Goal: Task Accomplishment & Management: Use online tool/utility

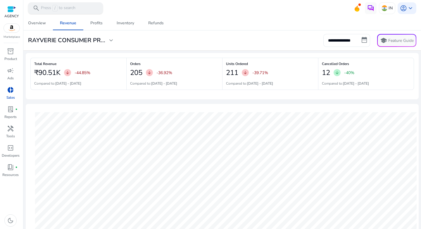
scroll to position [178, 0]
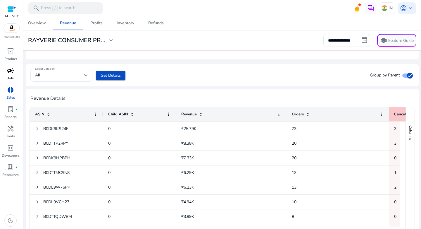
click at [11, 76] on p "Ads" at bounding box center [10, 78] width 6 height 5
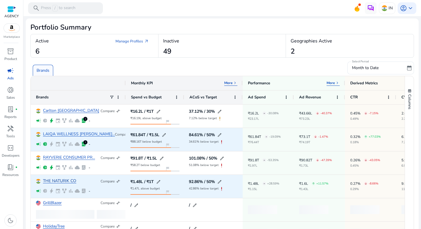
click at [57, 179] on link "THE NATURIK CO" at bounding box center [59, 181] width 33 height 4
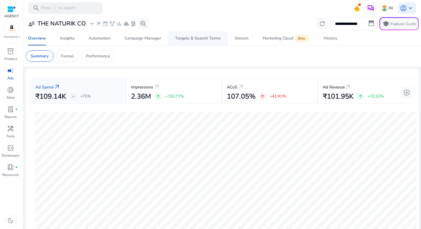
click at [189, 37] on div "Targets & Search Terms" at bounding box center [198, 38] width 46 height 4
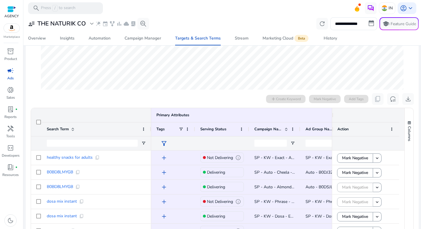
scroll to position [1, 0]
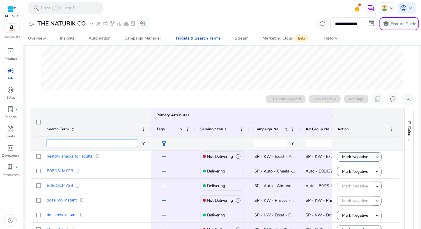
click at [103, 143] on input "Search Term Filter Input" at bounding box center [92, 143] width 91 height 7
type input "*******"
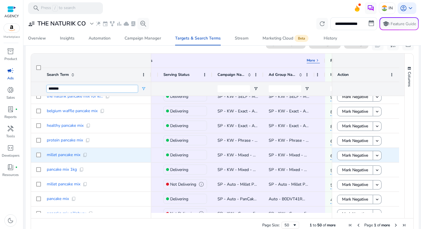
scroll to position [0, 0]
